Goal: Find specific page/section: Find specific page/section

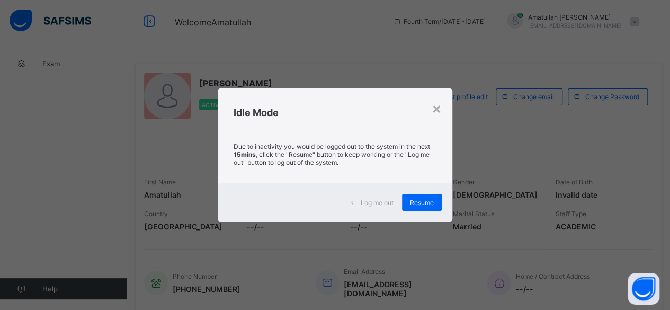
drag, startPoint x: 0, startPoint y: 0, endPoint x: 290, endPoint y: 44, distance: 293.7
click at [290, 44] on div "× Idle Mode Due to inactivity you would be logged out to the system in the next…" at bounding box center [335, 155] width 670 height 310
click at [433, 206] on div "Resume" at bounding box center [422, 202] width 40 height 17
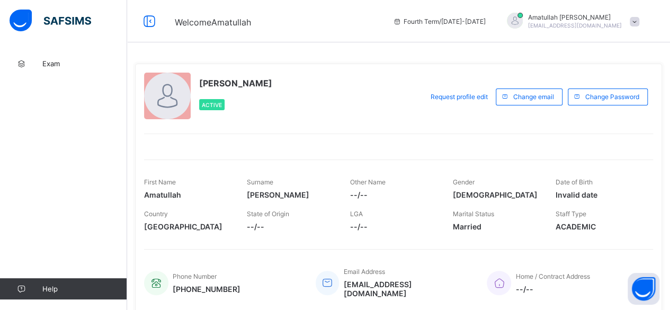
click at [208, 99] on div "Active" at bounding box center [211, 104] width 25 height 11
click at [3, 158] on div "Exam Help" at bounding box center [63, 176] width 127 height 268
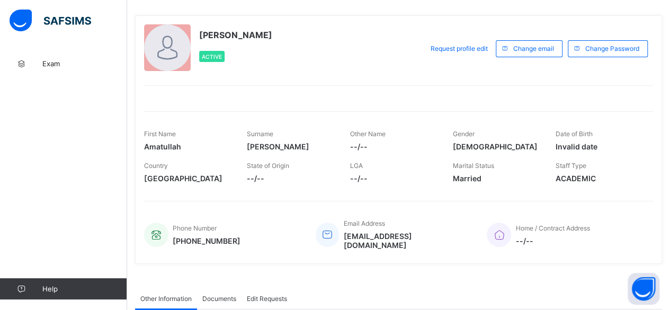
scroll to position [77, 0]
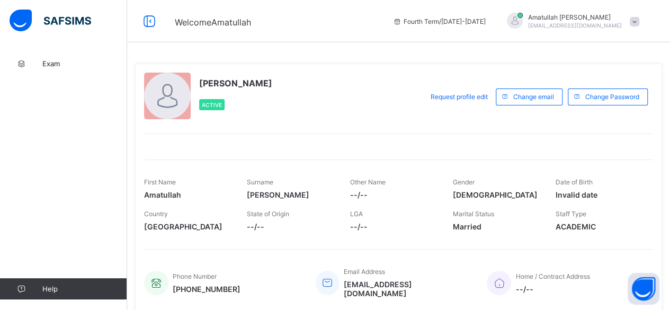
click at [640, 19] on span at bounding box center [635, 22] width 10 height 10
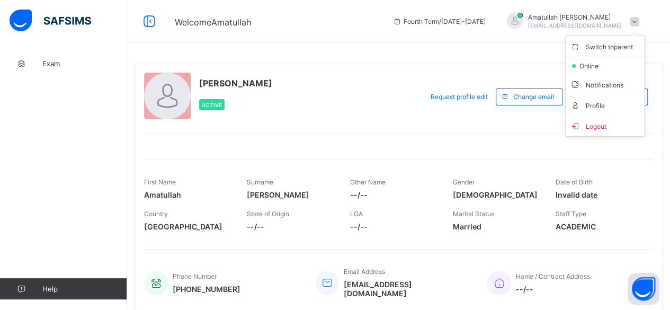
click at [623, 39] on ul "Switch to parent online Notifications Profile Logout" at bounding box center [604, 86] width 79 height 101
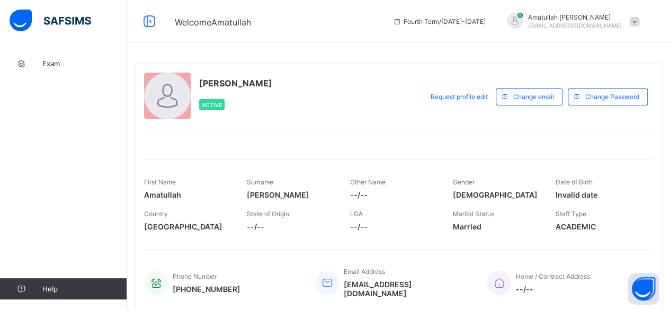
click at [640, 22] on span at bounding box center [635, 22] width 10 height 10
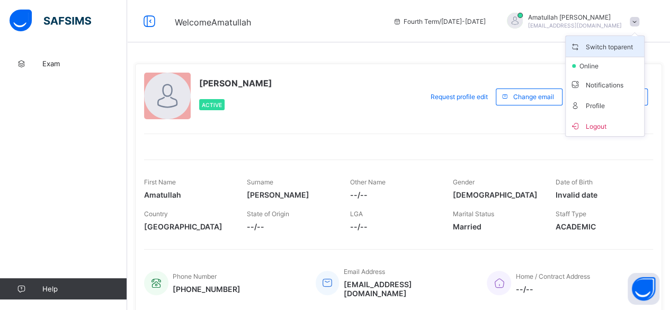
click at [608, 41] on span "Switch to parent" at bounding box center [605, 46] width 70 height 12
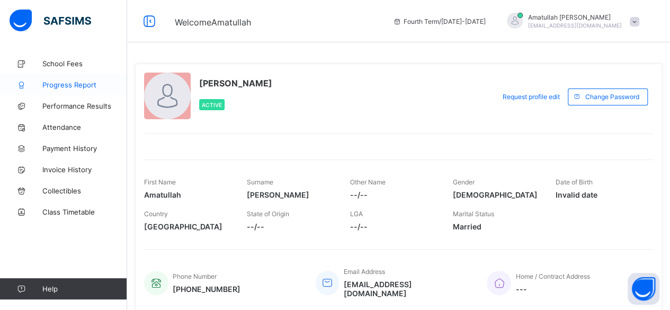
click at [72, 86] on span "Progress Report" at bounding box center [84, 85] width 85 height 8
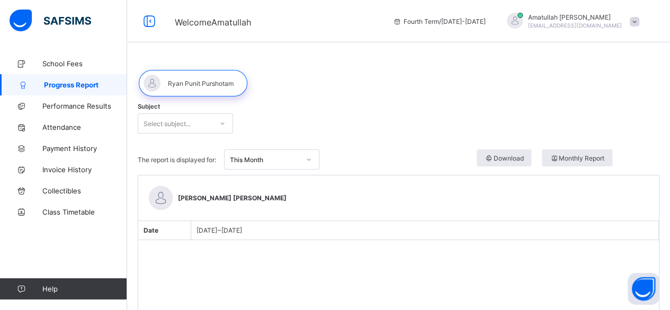
click at [636, 17] on div "Amatullah Ahmed shammizaman91@gmail.com" at bounding box center [570, 21] width 148 height 17
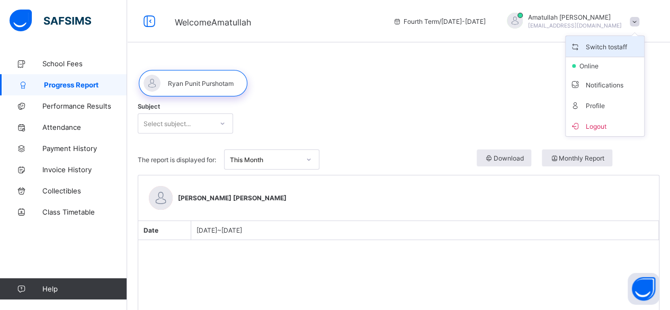
click at [616, 49] on span "Switch to staff" at bounding box center [605, 46] width 70 height 12
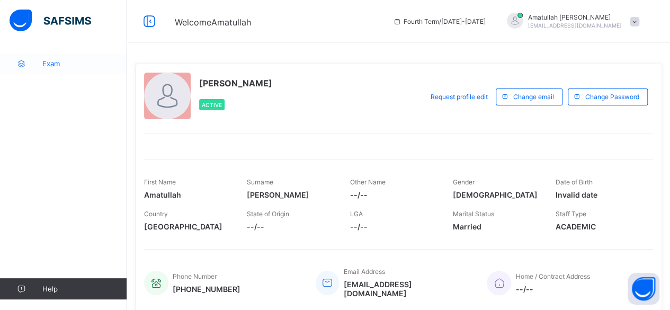
click at [16, 65] on icon at bounding box center [21, 64] width 42 height 8
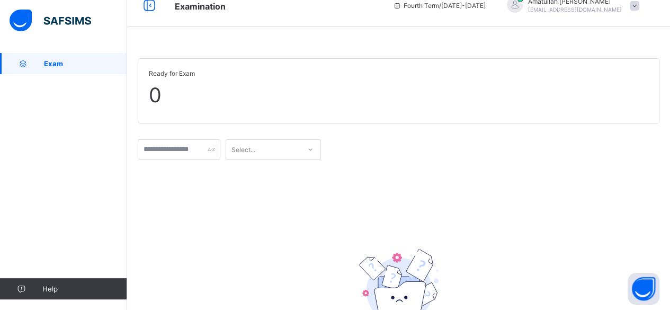
scroll to position [11, 0]
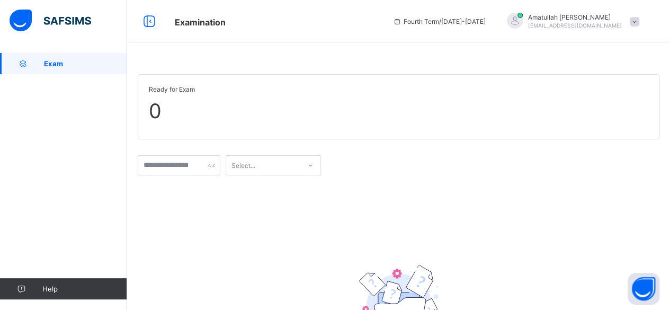
scroll to position [150, 0]
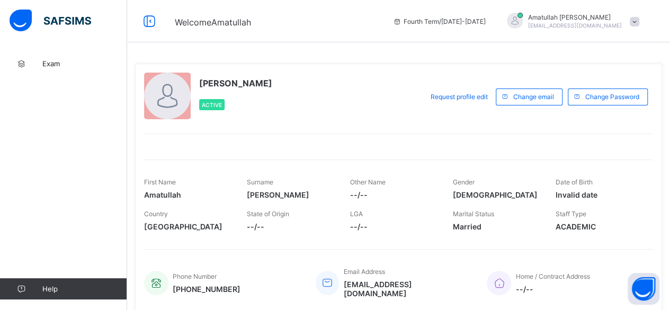
click at [206, 99] on div "Active" at bounding box center [211, 104] width 25 height 11
drag, startPoint x: 0, startPoint y: 0, endPoint x: 216, endPoint y: 107, distance: 241.0
click at [216, 107] on div "Active" at bounding box center [211, 104] width 25 height 11
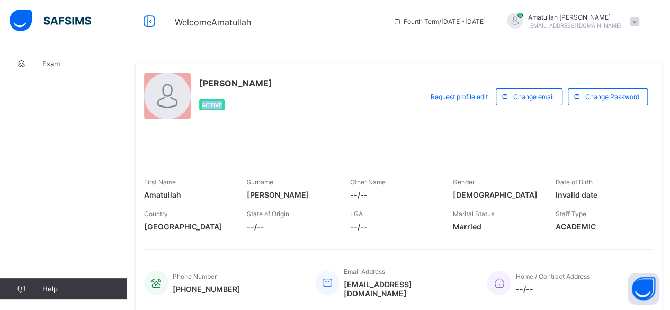
click at [216, 107] on span "Active" at bounding box center [212, 105] width 20 height 6
click at [222, 116] on div "[PERSON_NAME] Active" at bounding box center [280, 97] width 273 height 48
click at [211, 107] on span "Active" at bounding box center [212, 105] width 20 height 6
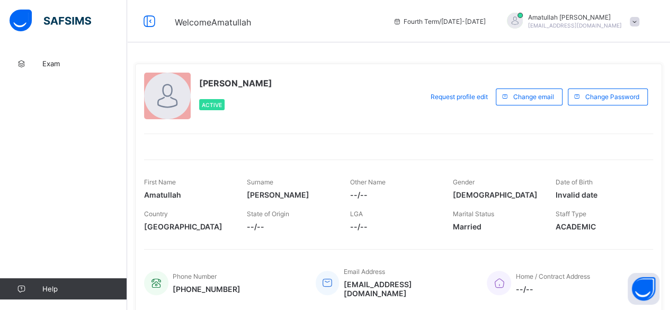
click at [209, 114] on div "Active" at bounding box center [235, 105] width 73 height 22
click at [203, 107] on span "Active" at bounding box center [212, 105] width 20 height 6
click at [38, 18] on img at bounding box center [51, 21] width 82 height 22
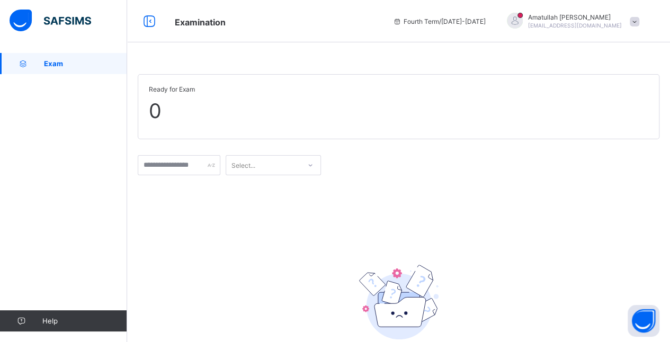
click at [640, 18] on span at bounding box center [635, 22] width 10 height 10
click at [519, 106] on span "0" at bounding box center [399, 111] width 500 height 24
click at [43, 25] on img at bounding box center [51, 21] width 82 height 22
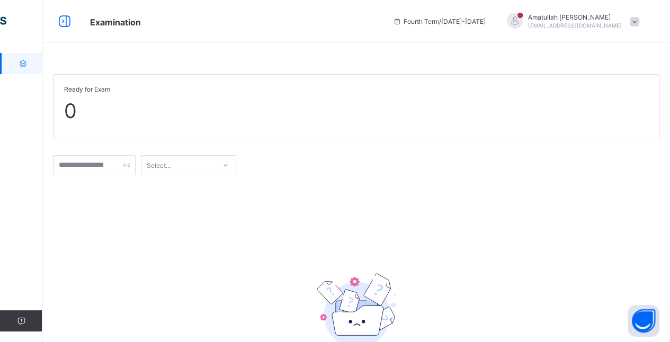
click at [58, 65] on span at bounding box center [356, 69] width 607 height 11
click at [85, 160] on input "text" at bounding box center [94, 165] width 83 height 20
click at [521, 235] on div "No record found There are currently no records found." at bounding box center [356, 299] width 607 height 236
click at [516, 232] on div "No record found There are currently no records found." at bounding box center [356, 299] width 607 height 236
click at [491, 247] on div "No record found There are currently no records found." at bounding box center [356, 327] width 607 height 167
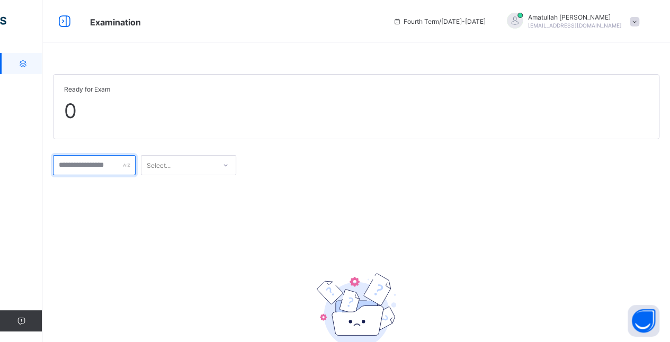
click at [68, 163] on input "text" at bounding box center [94, 165] width 83 height 20
click at [496, 157] on div "Select..." at bounding box center [356, 165] width 607 height 31
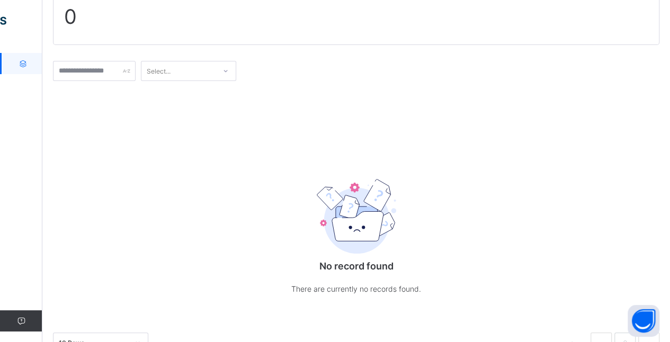
scroll to position [96, 0]
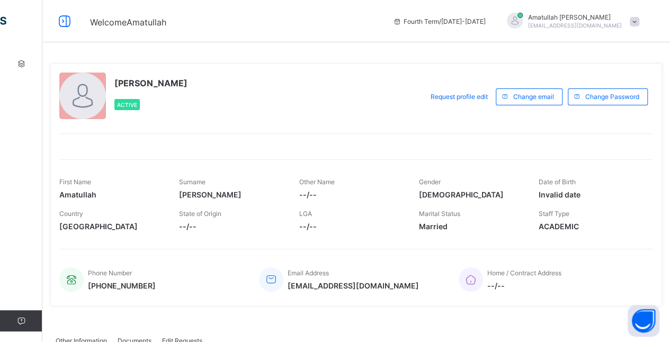
click at [117, 104] on span "Active" at bounding box center [127, 105] width 20 height 6
click at [146, 99] on div "Active" at bounding box center [150, 105] width 73 height 22
click at [124, 111] on div "Active" at bounding box center [150, 105] width 73 height 22
click at [119, 96] on div "Active" at bounding box center [150, 105] width 73 height 22
click at [128, 108] on span "Active" at bounding box center [127, 105] width 20 height 6
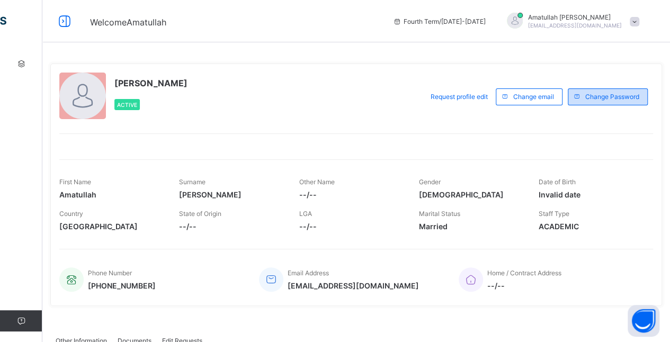
click at [620, 97] on span "Change Password" at bounding box center [613, 97] width 54 height 8
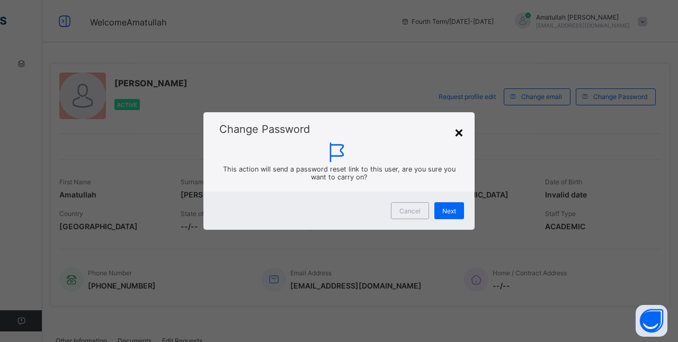
click at [461, 132] on div "×" at bounding box center [459, 132] width 10 height 18
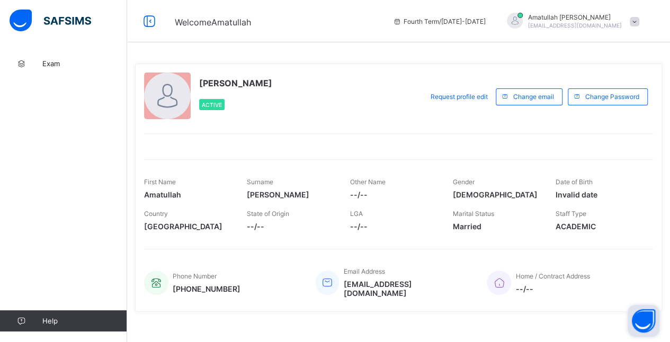
click at [645, 313] on button "Open asap" at bounding box center [644, 321] width 32 height 32
click at [643, 324] on button "Open asap" at bounding box center [644, 321] width 32 height 32
click at [2, 178] on div "Exam Help" at bounding box center [63, 192] width 127 height 300
click at [2, 175] on div "Exam Help" at bounding box center [63, 192] width 127 height 300
click at [639, 0] on div "Fourth Term / 2024-2025 Amatullah Ahmed shammizaman91@gmail.com" at bounding box center [529, 21] width 282 height 42
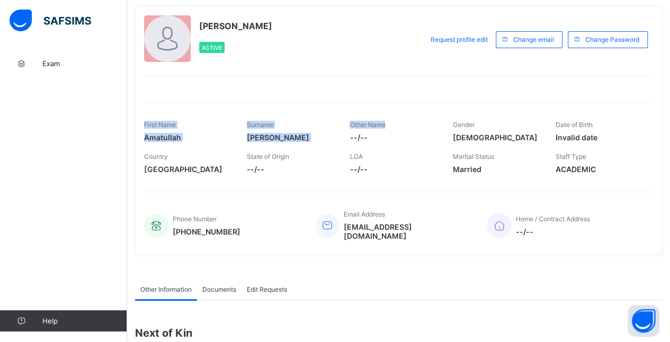
scroll to position [44, 0]
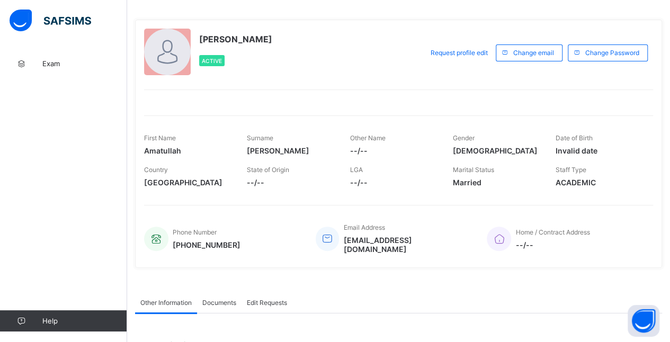
click at [211, 58] on span "Active" at bounding box center [212, 61] width 20 height 6
click at [213, 63] on span "Active" at bounding box center [212, 61] width 20 height 6
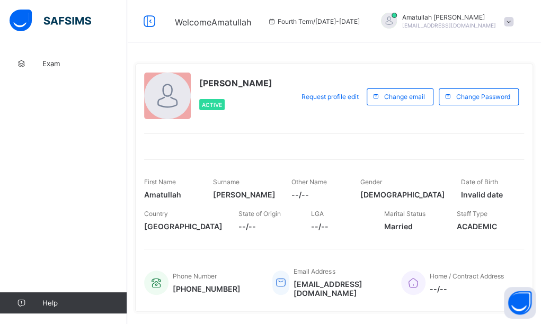
click at [16, 9] on div at bounding box center [62, 21] width 127 height 42
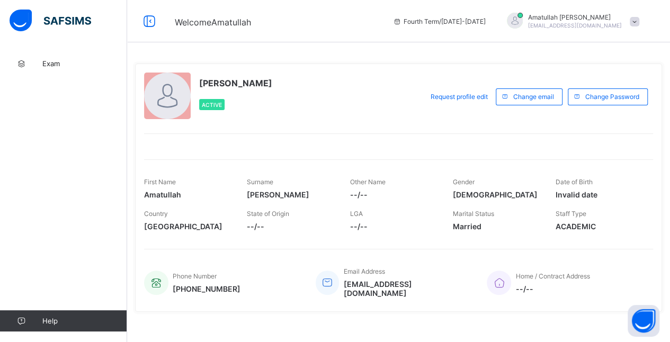
click at [216, 108] on div "Active" at bounding box center [211, 104] width 25 height 11
click at [209, 114] on div "Amatullah Ahmed Active" at bounding box center [280, 97] width 273 height 48
click at [210, 111] on div "Active" at bounding box center [235, 105] width 73 height 22
click at [213, 100] on div "Active" at bounding box center [211, 104] width 25 height 11
click at [214, 108] on div "Active" at bounding box center [211, 104] width 25 height 11
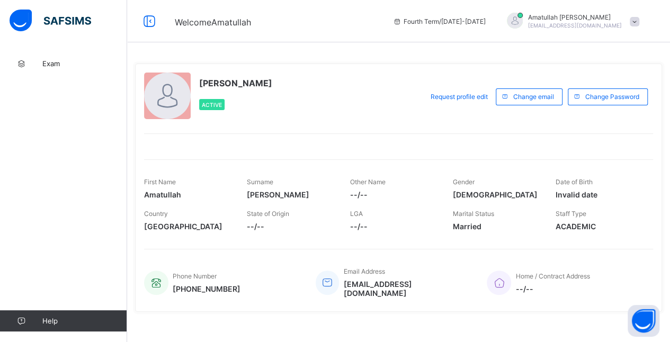
click at [205, 116] on div "Amatullah Ahmed Active" at bounding box center [280, 97] width 273 height 48
click at [207, 109] on div "Active" at bounding box center [211, 104] width 25 height 11
click at [127, 179] on div "Exam Help" at bounding box center [63, 192] width 127 height 300
click at [158, 207] on div "Country Australia" at bounding box center [187, 221] width 87 height 32
click at [157, 199] on div "First Name Amatullah" at bounding box center [187, 189] width 87 height 32
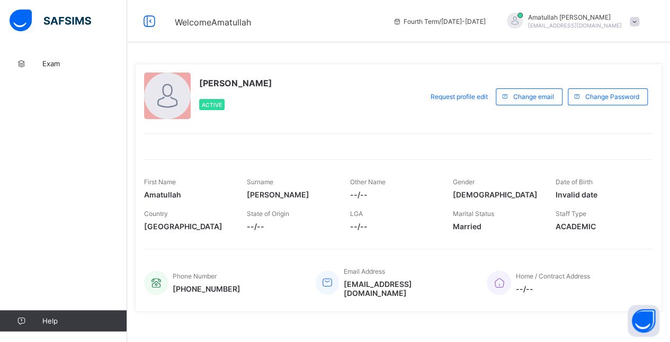
click at [158, 192] on span "Amatullah" at bounding box center [187, 194] width 87 height 9
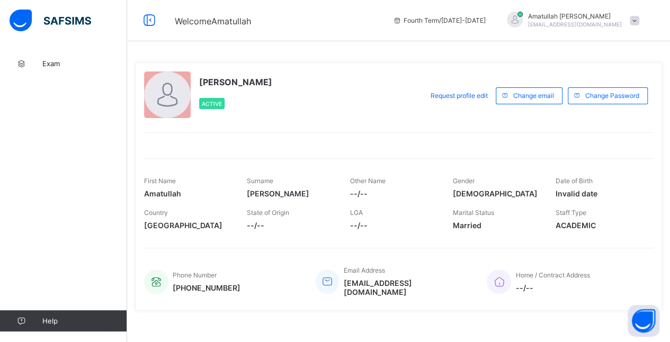
click at [574, 15] on span "Amatullah Ahmed" at bounding box center [575, 16] width 94 height 8
click at [538, 98] on span "Change email" at bounding box center [533, 96] width 41 height 8
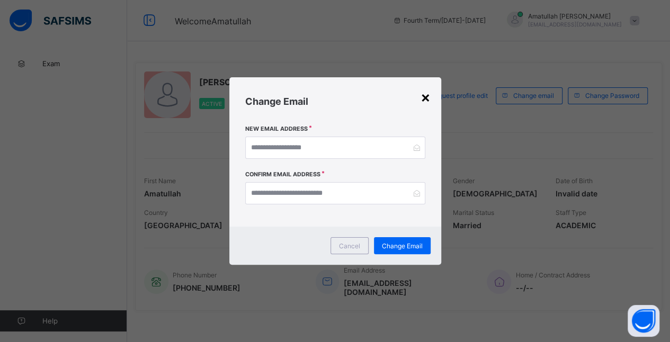
click at [427, 95] on div "×" at bounding box center [426, 97] width 10 height 18
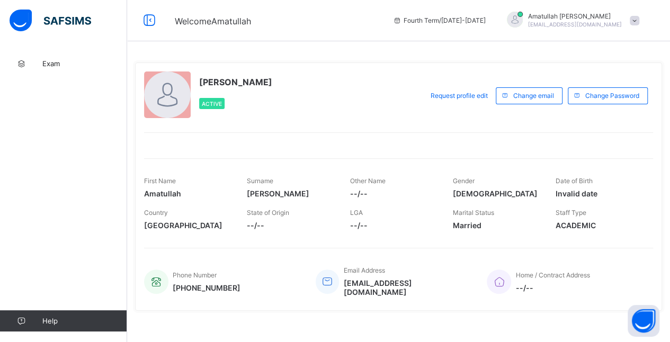
click at [220, 24] on span "Welcome Amatullah" at bounding box center [213, 21] width 76 height 11
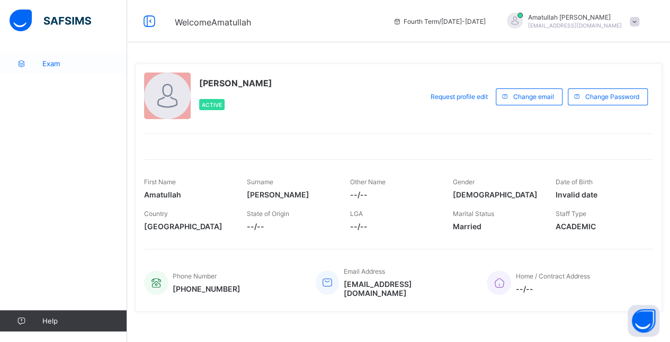
click at [55, 62] on span "Exam" at bounding box center [84, 63] width 85 height 8
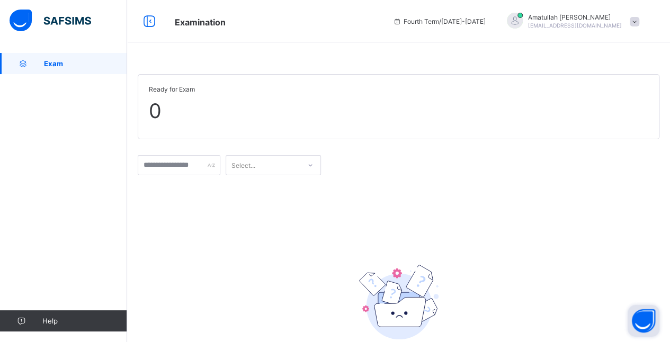
click at [648, 318] on button "Open asap" at bounding box center [644, 321] width 32 height 32
